Goal: Transaction & Acquisition: Purchase product/service

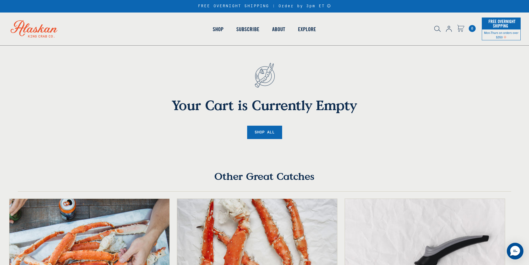
click at [472, 29] on span "0" at bounding box center [472, 28] width 7 height 7
